Goal: Information Seeking & Learning: Learn about a topic

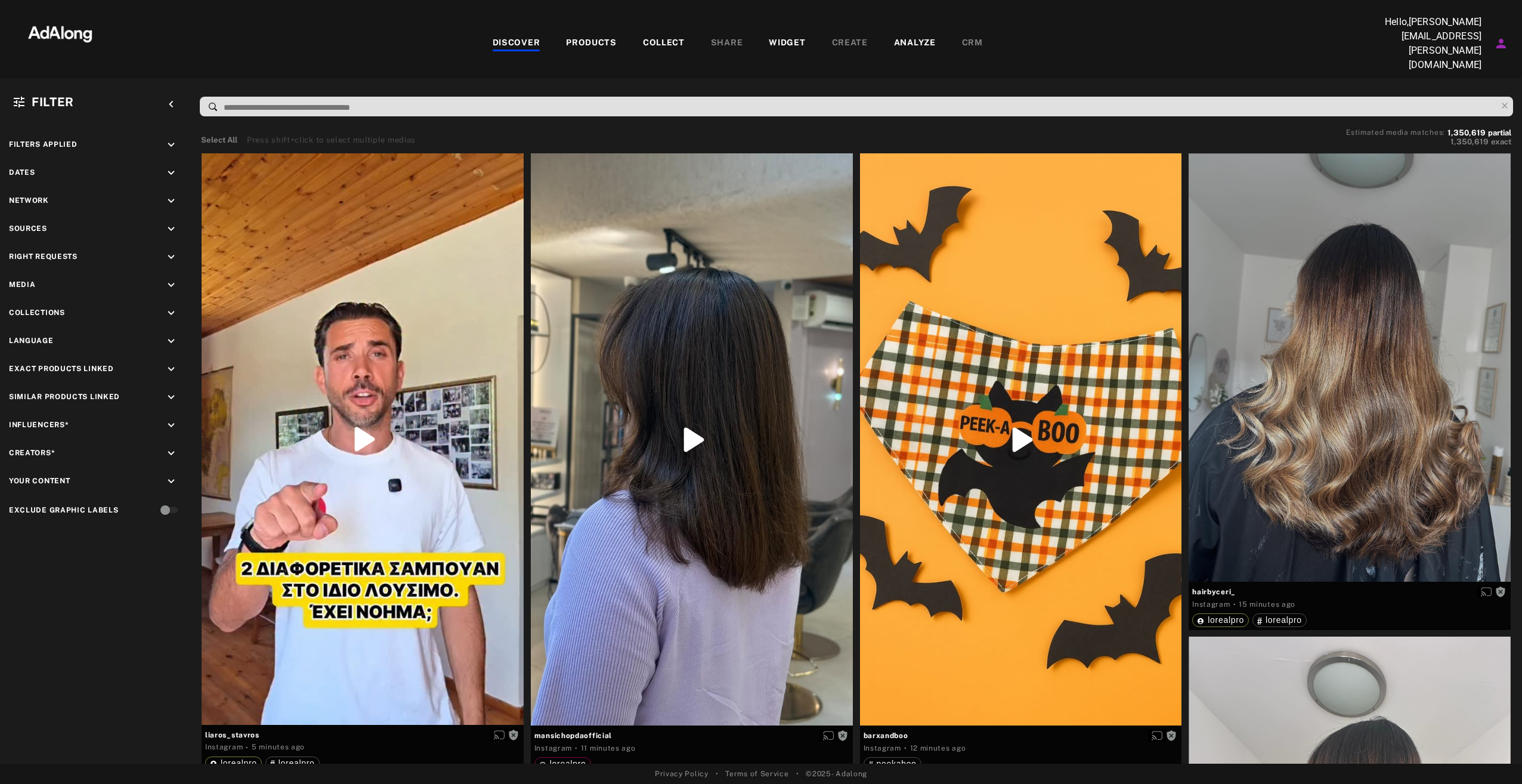
click at [579, 38] on div "PRODUCTS" at bounding box center [591, 44] width 51 height 14
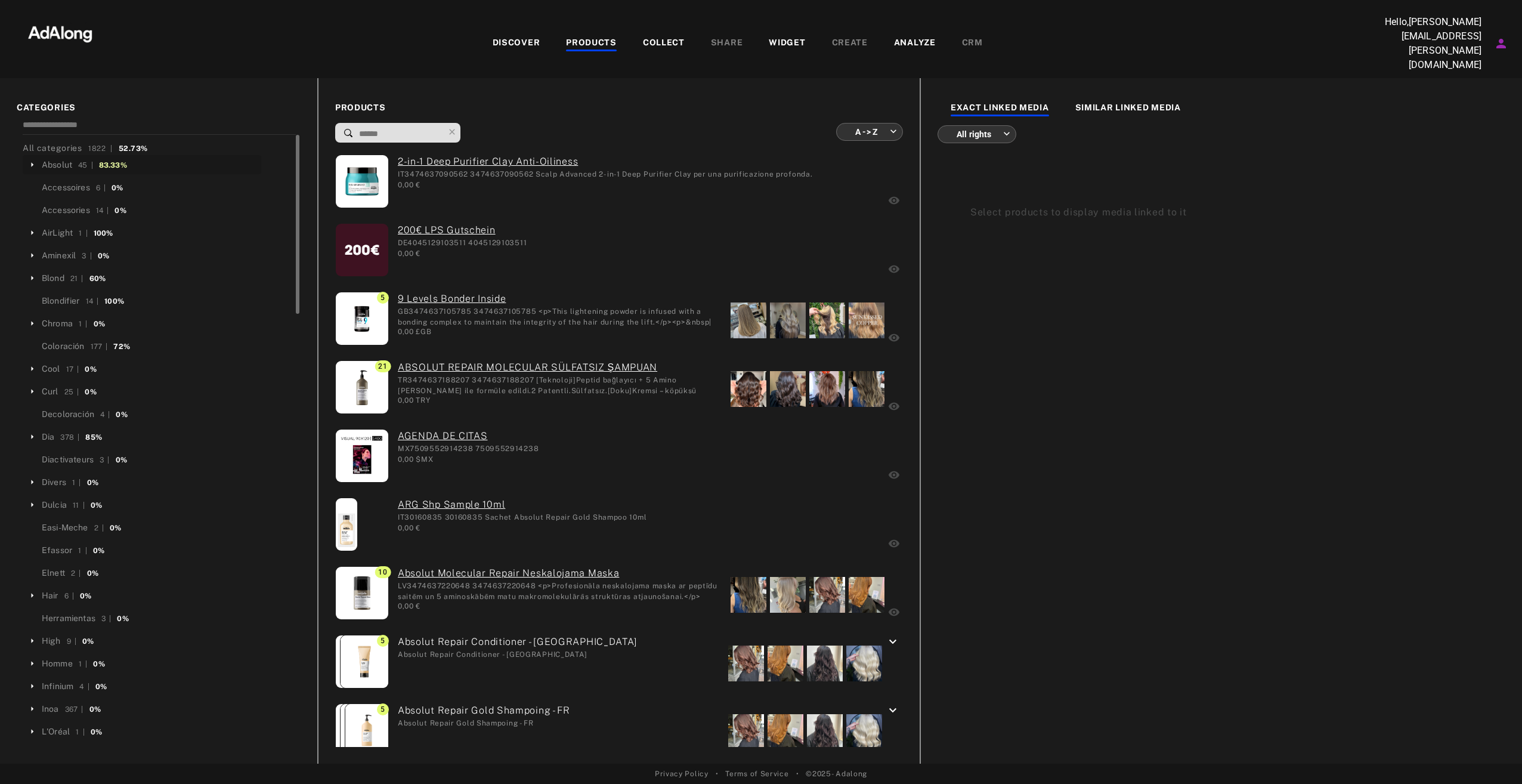
click at [112, 160] on div "83.33%" at bounding box center [113, 166] width 28 height 11
click at [69, 159] on div "Absolut" at bounding box center [56, 165] width 30 height 12
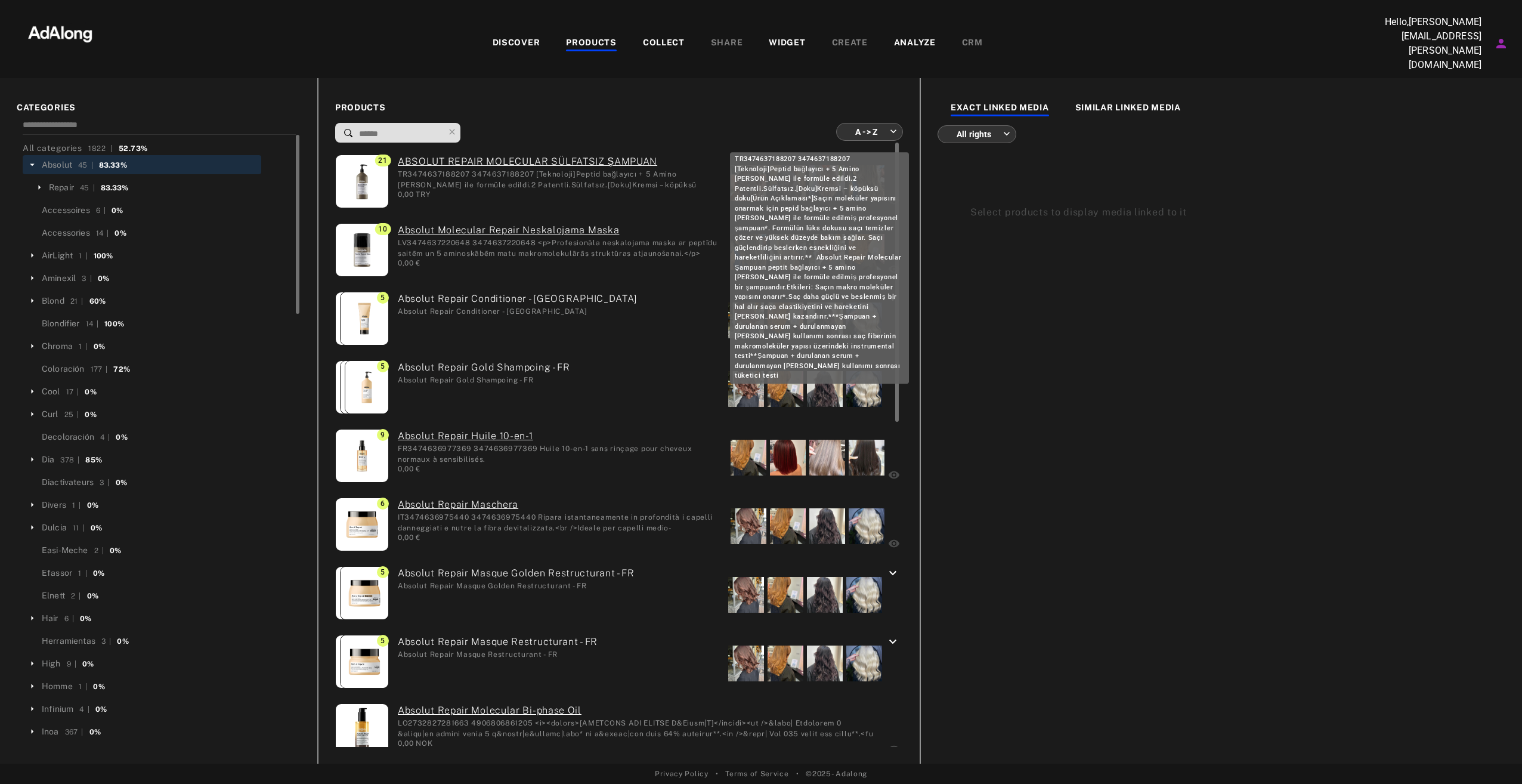
click at [441, 169] on testi"] "TR3474637188207 3474637188207 [Teknoloji]Peptid bağlayıcı + 5 Amino [PERSON_NAM…" at bounding box center [559, 179] width 324 height 20
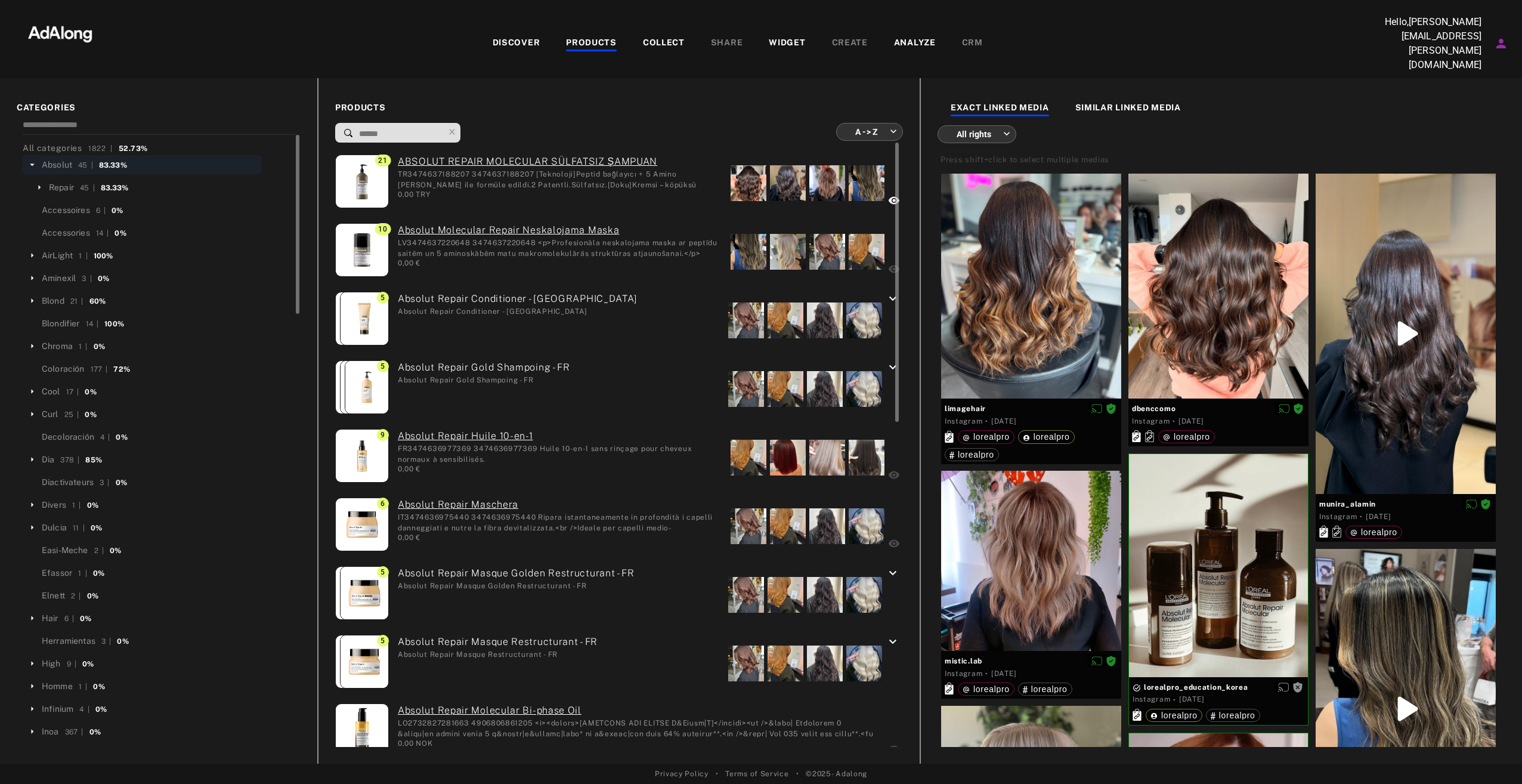
click at [466, 635] on div "Absolut Repair Masque Restructurant - FR Absolut Repair Masque Restructurant - …" at bounding box center [493, 663] width 209 height 57
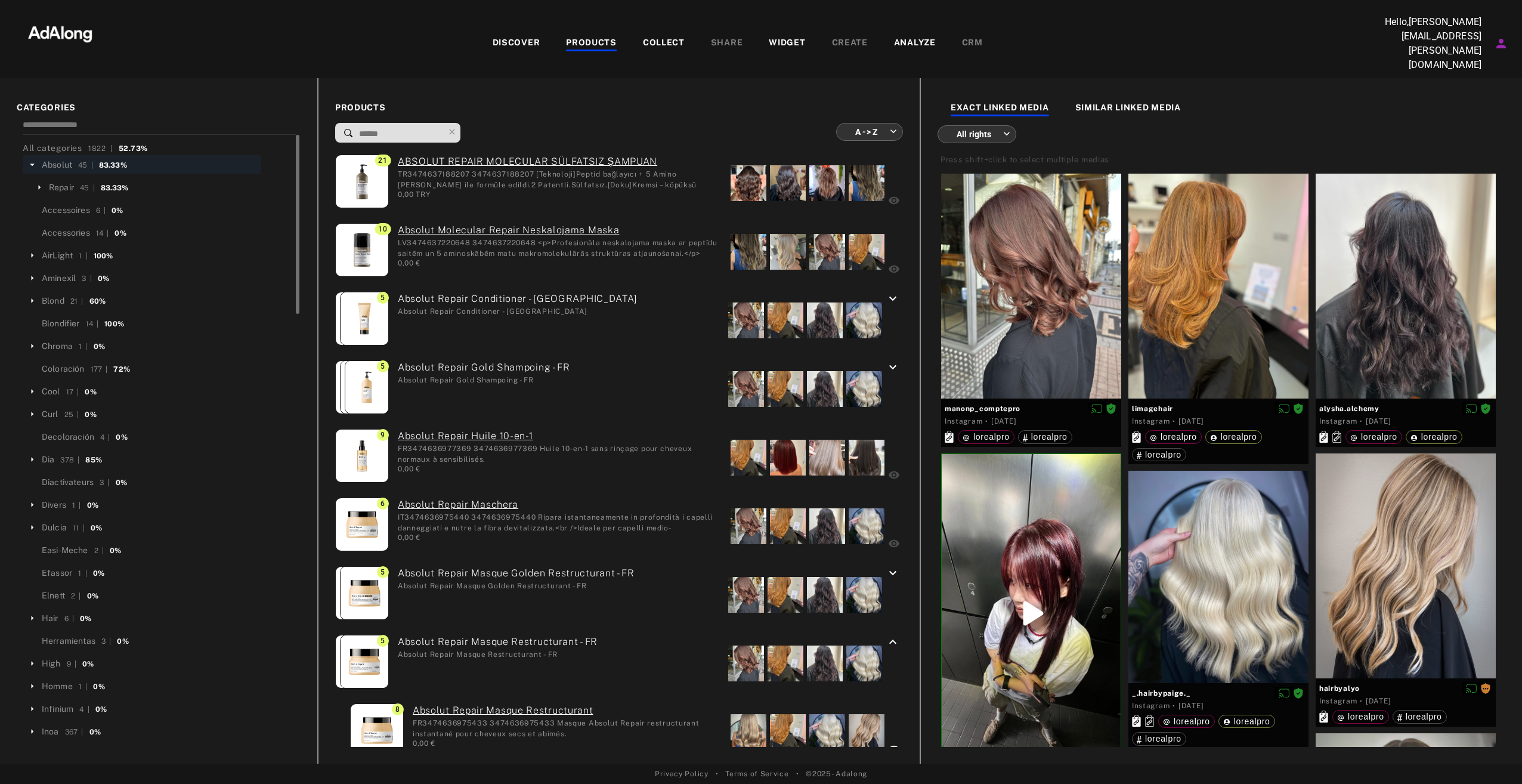
click at [650, 37] on div "COLLECT" at bounding box center [663, 44] width 41 height 14
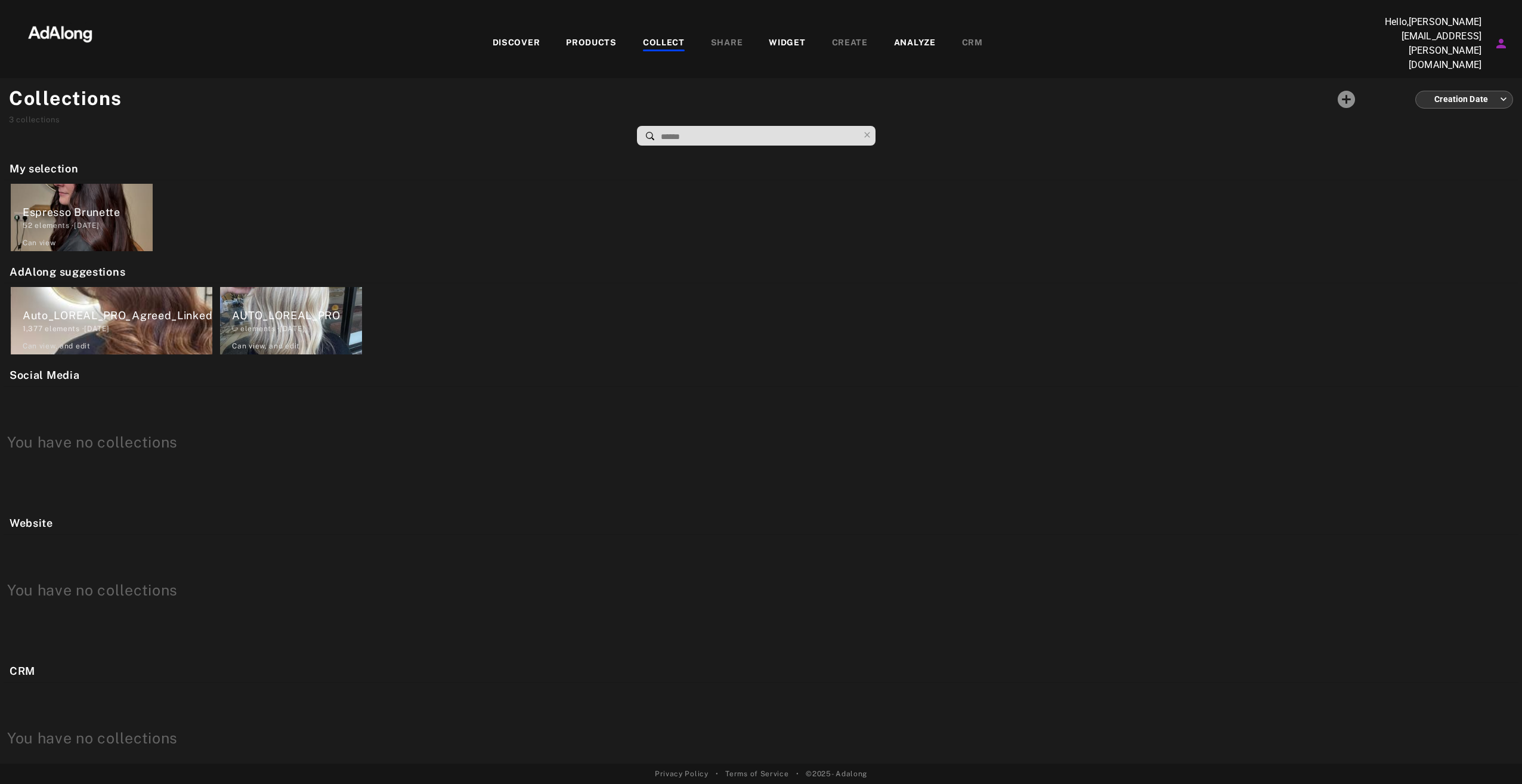
click at [650, 37] on div "COLLECT" at bounding box center [663, 44] width 41 height 14
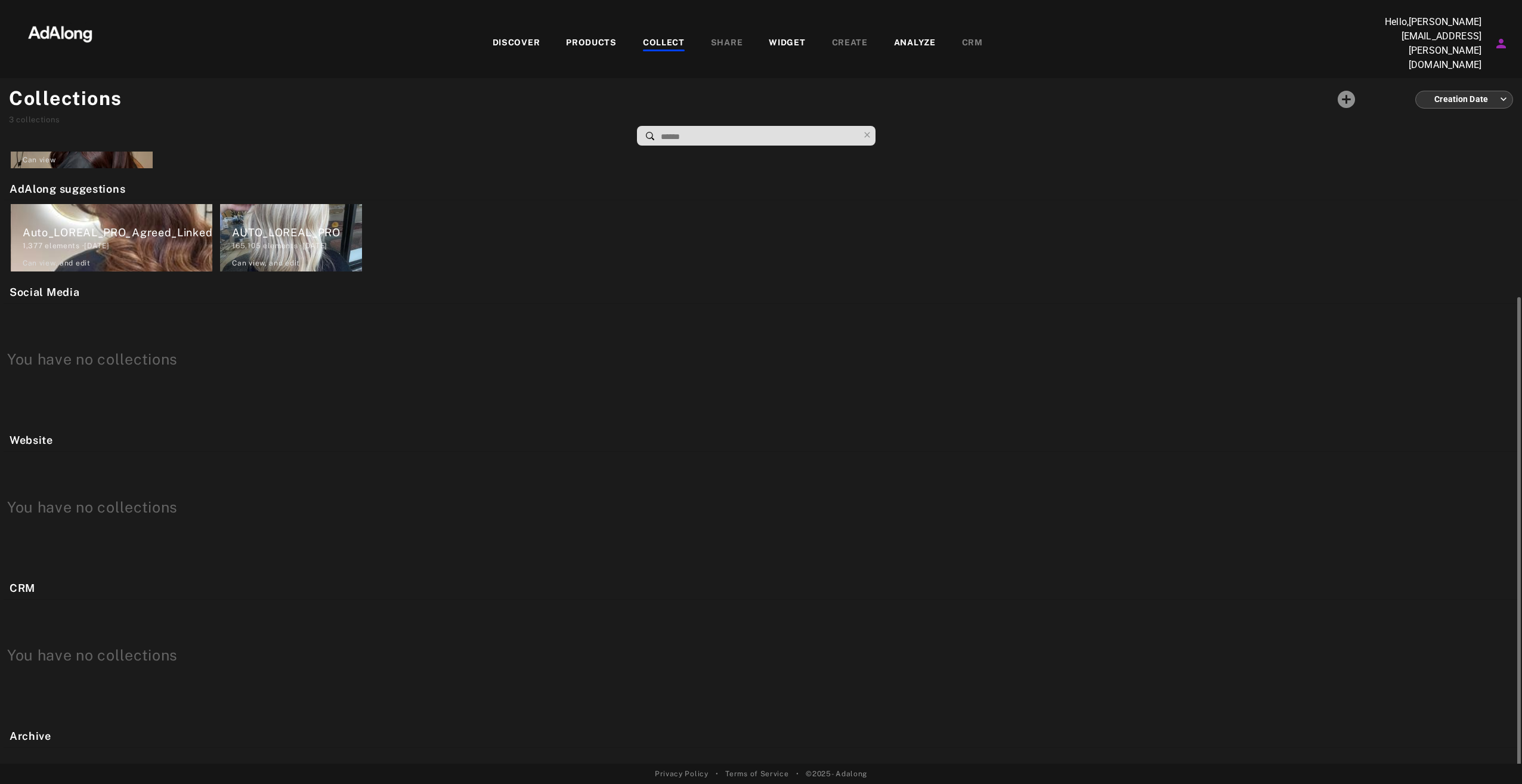
scroll to position [167, 0]
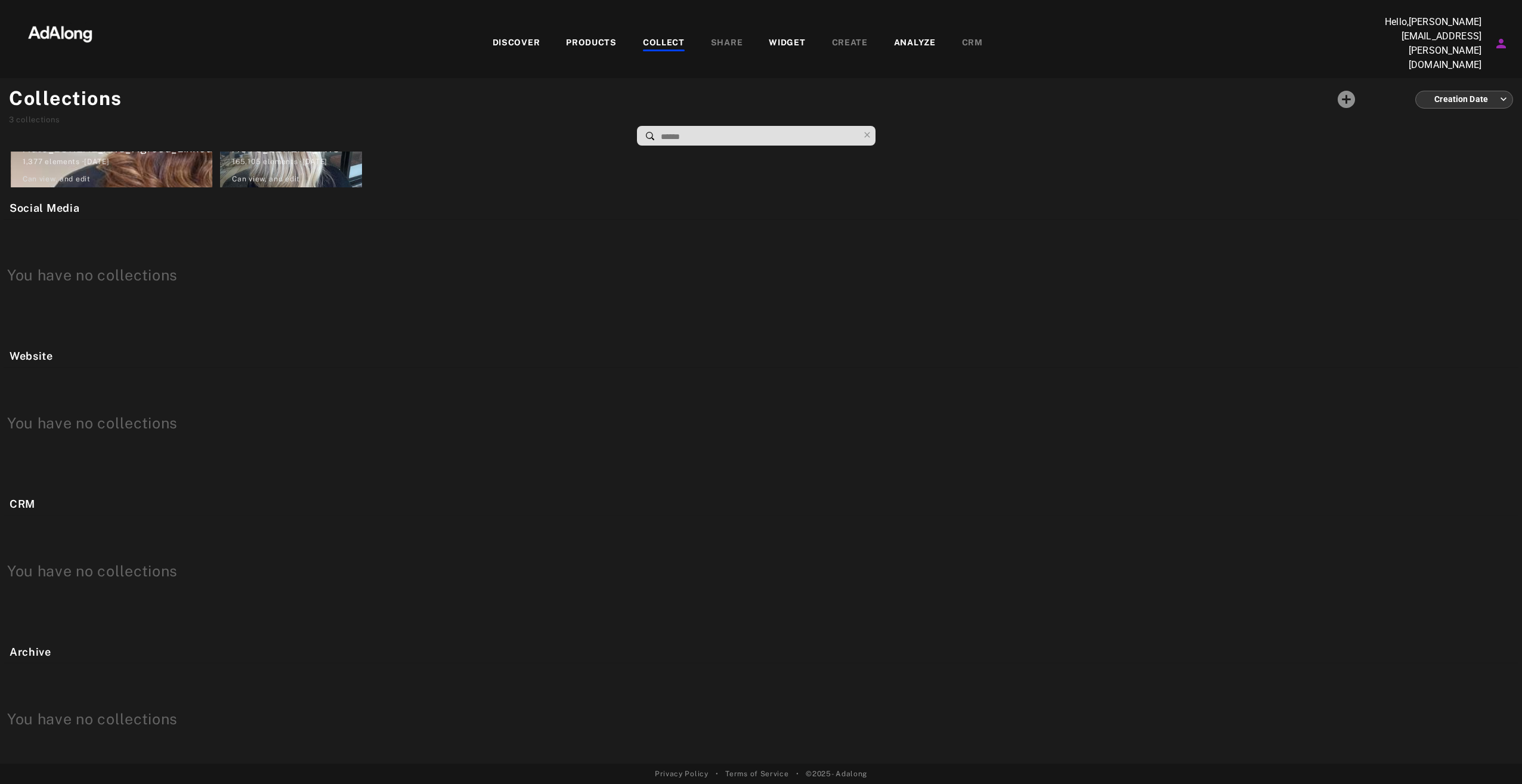
click at [842, 37] on div "CREATE" at bounding box center [850, 44] width 36 height 14
click at [529, 37] on div "DISCOVER" at bounding box center [516, 44] width 48 height 14
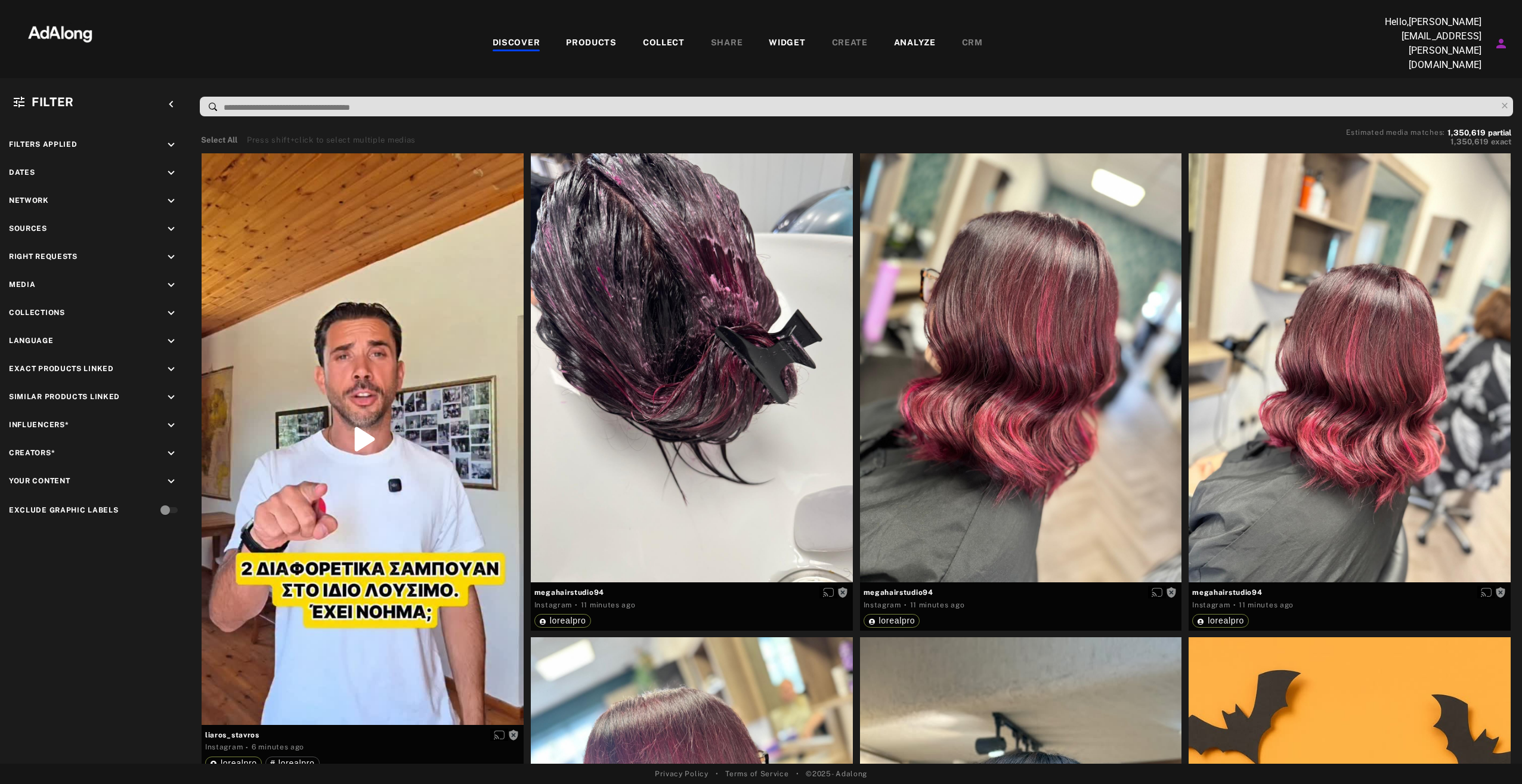
click at [1173, 43] on div "DISCOVER PRODUCTS COLLECT SHARE WIDGET CREATE ANALYZE CRM" at bounding box center [737, 43] width 1249 height 57
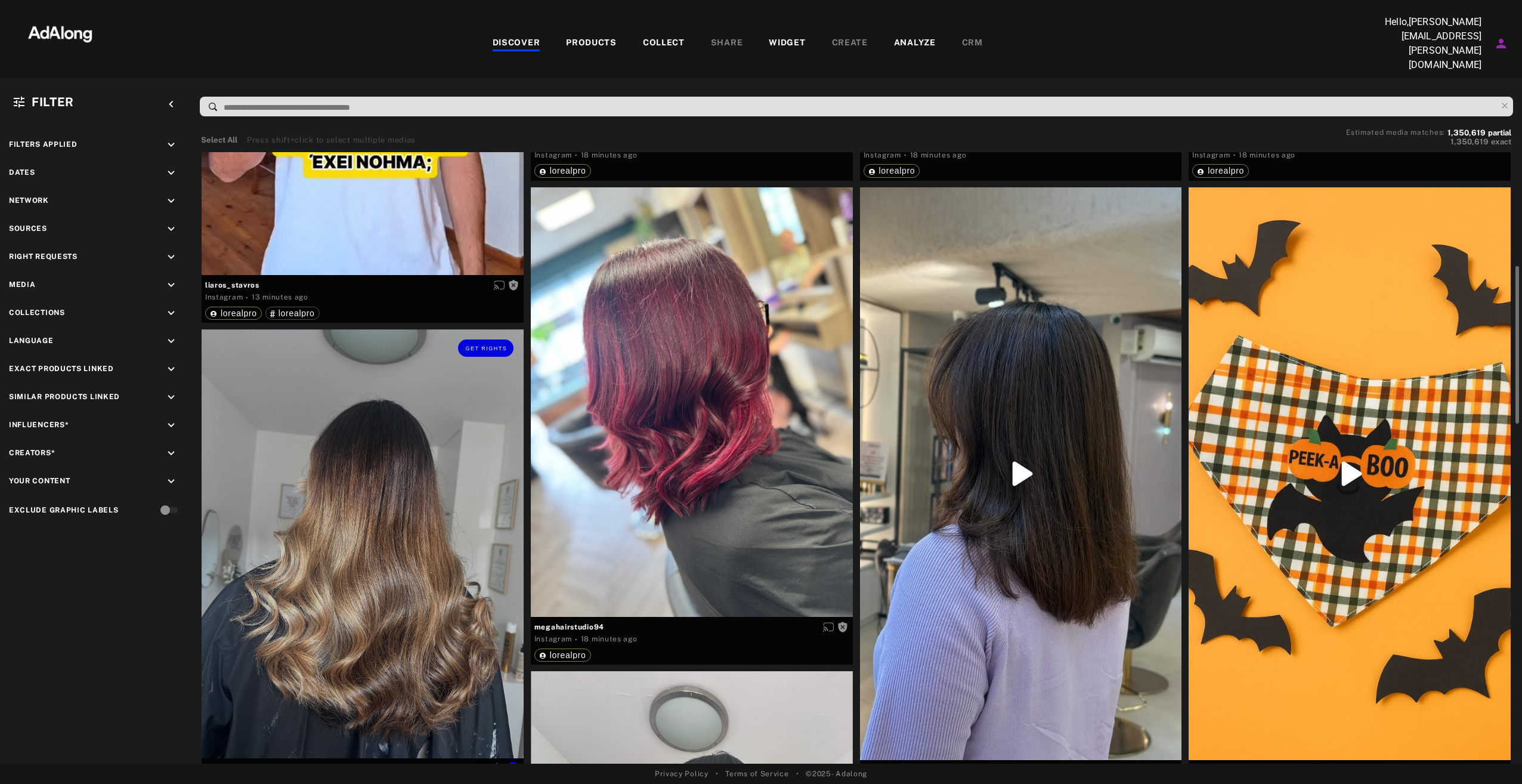
scroll to position [451, 0]
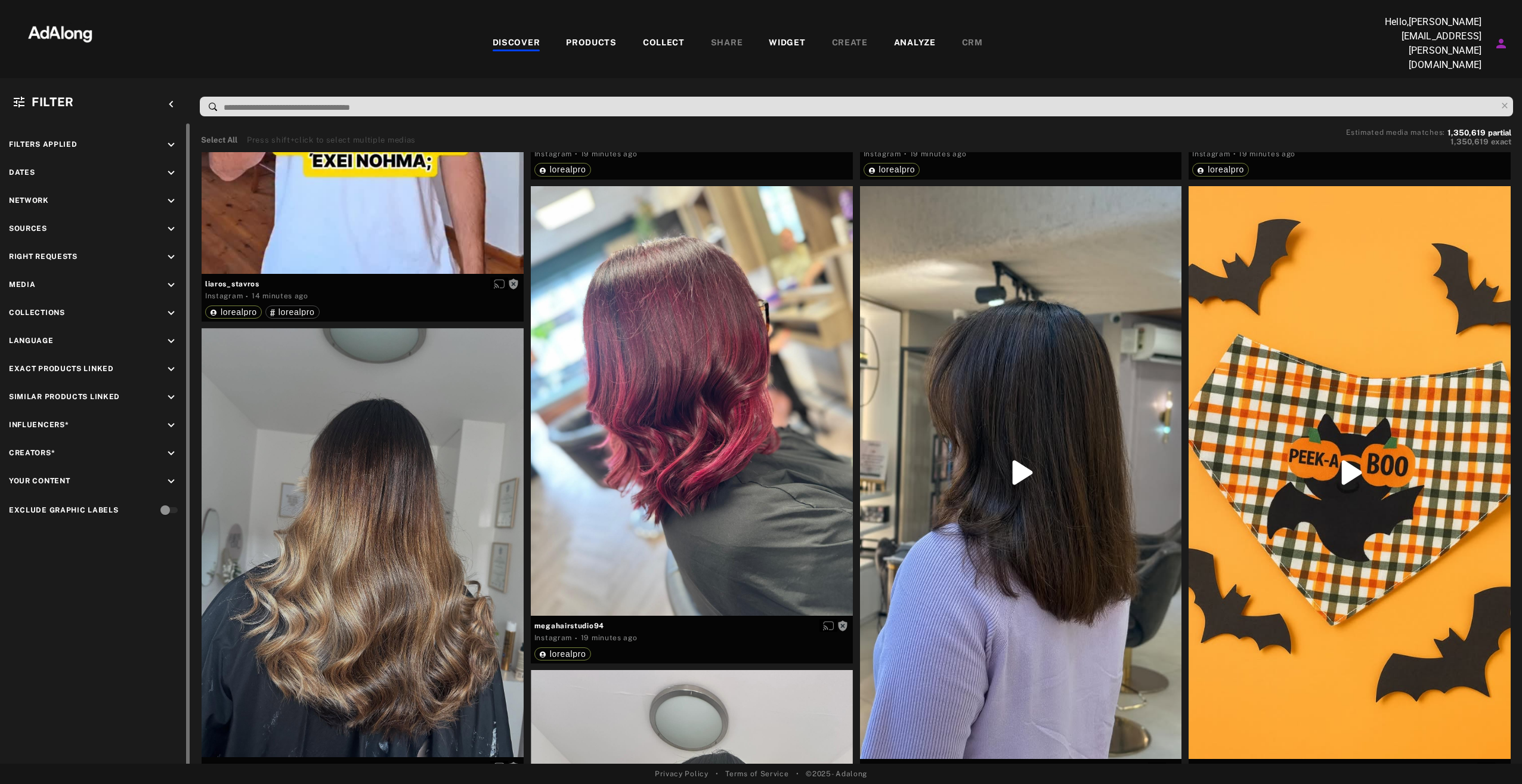
click at [174, 279] on icon "keyboard_arrow_down" at bounding box center [171, 285] width 13 height 13
click at [169, 279] on icon "keyboard_arrow_up" at bounding box center [171, 285] width 13 height 13
click at [173, 223] on icon "keyboard_arrow_down" at bounding box center [171, 229] width 13 height 13
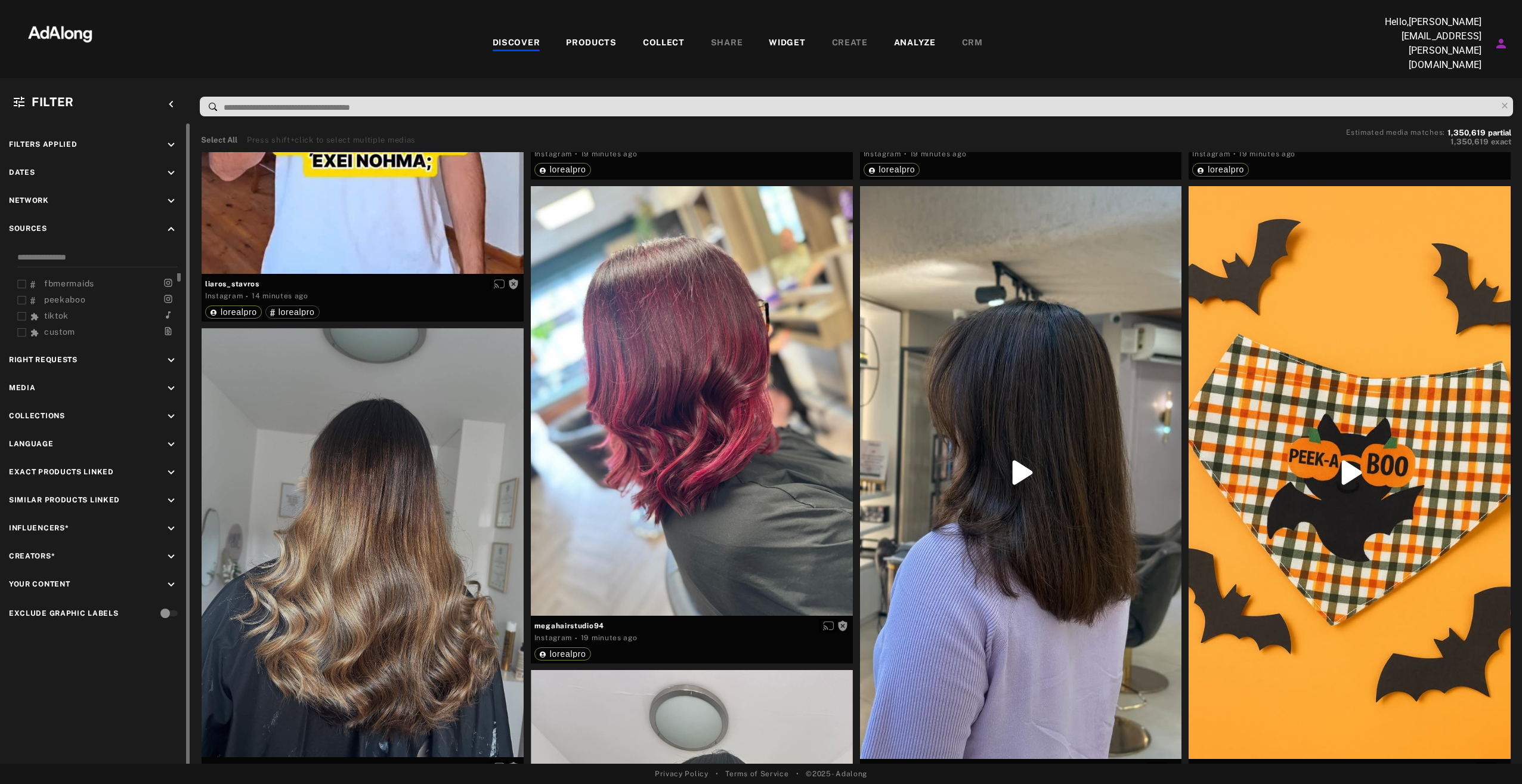
scroll to position [0, 0]
click at [98, 194] on div "Network keyboard_arrow_down" at bounding box center [95, 202] width 173 height 16
click at [164, 194] on div "Network keyboard_arrow_down" at bounding box center [95, 202] width 173 height 16
click at [169, 194] on icon "keyboard_arrow_down" at bounding box center [171, 201] width 13 height 13
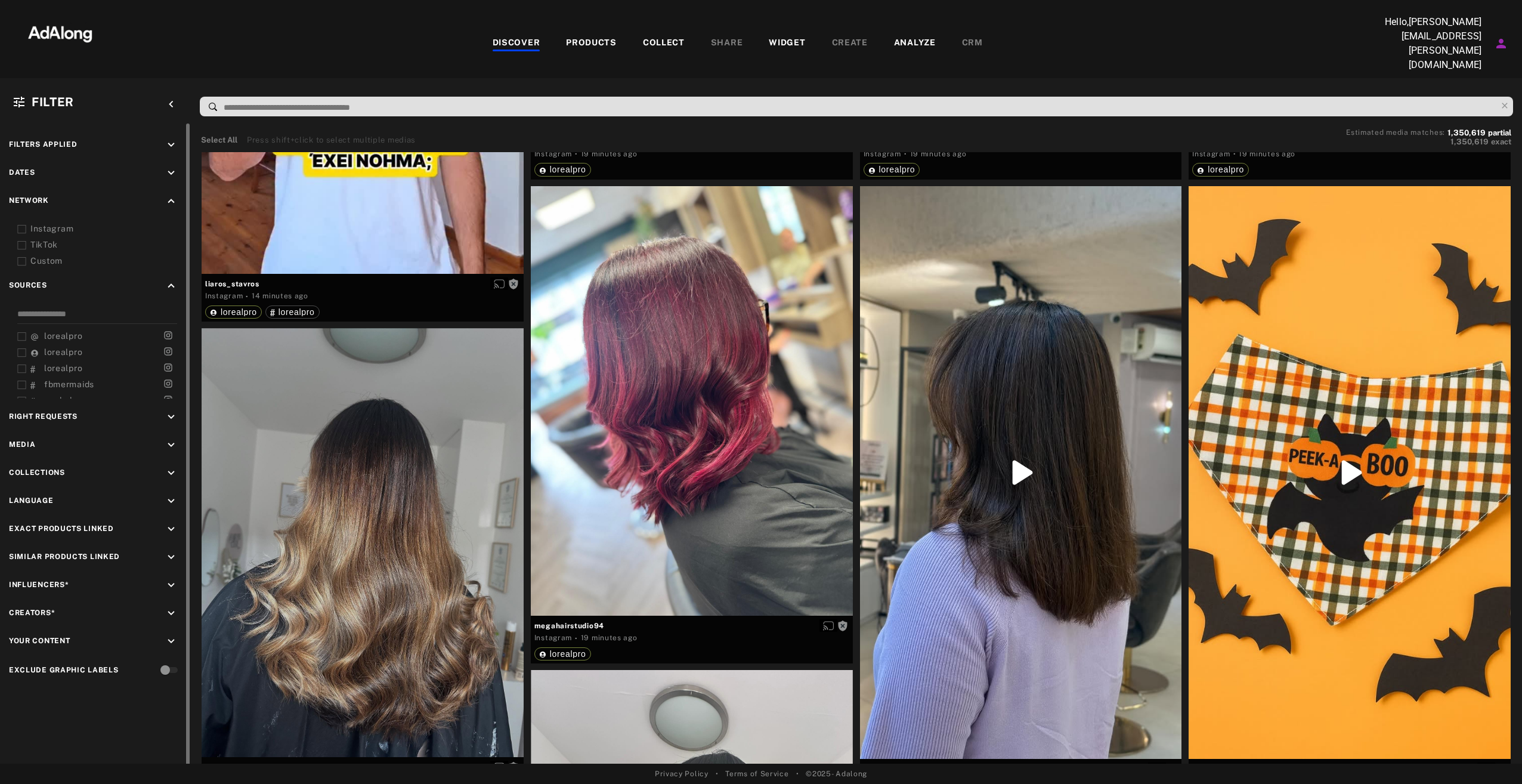
click at [174, 166] on icon "keyboard_arrow_down" at bounding box center [171, 173] width 13 height 13
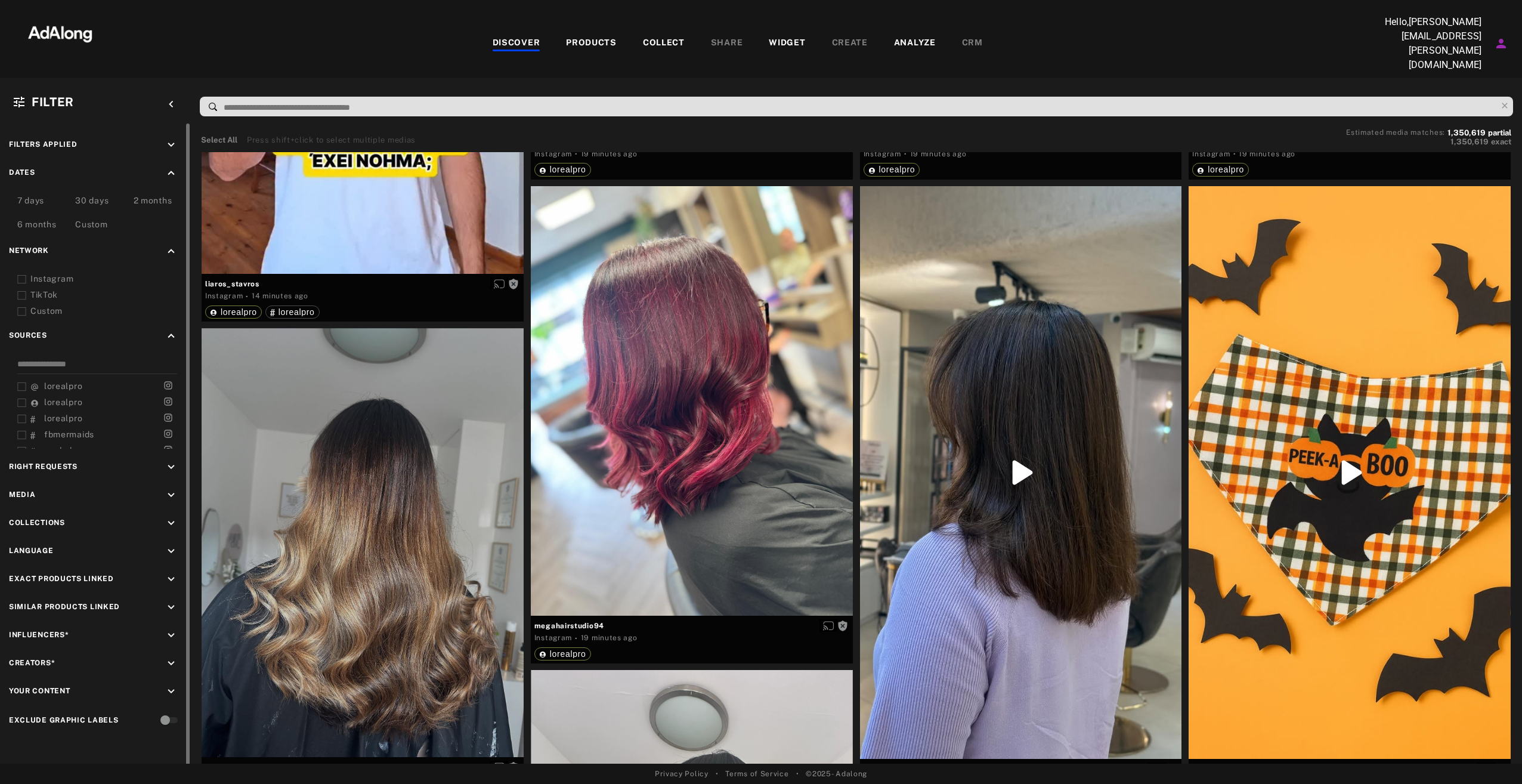
click at [173, 685] on icon "keyboard_arrow_down" at bounding box center [171, 691] width 13 height 13
click at [168, 657] on icon "keyboard_arrow_down" at bounding box center [171, 663] width 13 height 13
click at [173, 629] on icon "keyboard_arrow_down" at bounding box center [171, 635] width 13 height 13
